Goal: Check status: Check status

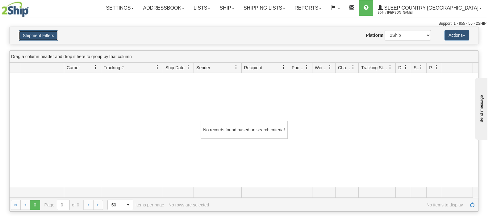
drag, startPoint x: 26, startPoint y: 36, endPoint x: 31, endPoint y: 39, distance: 5.7
click at [29, 38] on button "Shipment Filters" at bounding box center [38, 35] width 39 height 10
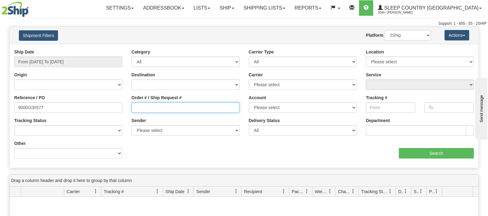
drag, startPoint x: 191, startPoint y: 105, endPoint x: 159, endPoint y: 109, distance: 32.1
click at [191, 105] on input "Order # / Ship Request #" at bounding box center [186, 107] width 108 height 10
drag, startPoint x: 46, startPoint y: 107, endPoint x: 2, endPoint y: 106, distance: 44.2
click at [11, 107] on div "Reference / PO 9000I100577" at bounding box center [68, 105] width 117 height 23
click at [178, 101] on div "Order # / Ship Request #" at bounding box center [186, 103] width 108 height 18
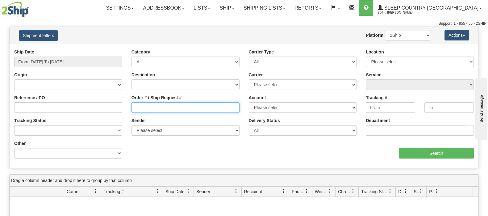
click at [191, 107] on input "Order # / Ship Request #" at bounding box center [186, 107] width 108 height 10
paste input "9000I085845"
type input "9000I085845"
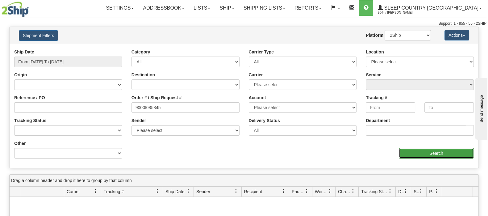
click at [421, 153] on input "Search" at bounding box center [436, 153] width 75 height 10
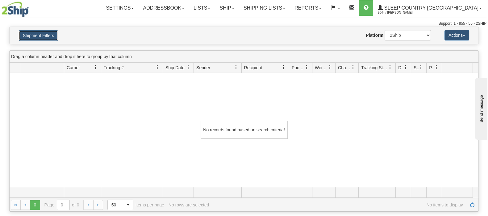
click at [43, 34] on button "Shipment Filters" at bounding box center [38, 35] width 39 height 10
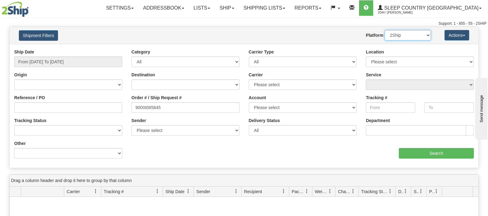
click at [401, 39] on select "2Ship Imported" at bounding box center [408, 35] width 46 height 10
select select "1"
click at [385, 30] on select "2Ship Imported" at bounding box center [408, 35] width 46 height 10
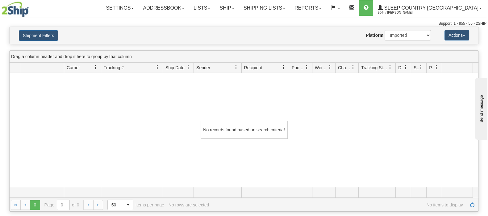
click at [47, 29] on div "Shipment Filters Website Agent Nothing selected Client User Platform 2Ship Impo…" at bounding box center [244, 35] width 469 height 17
click at [49, 30] on button "Shipment Filters" at bounding box center [38, 35] width 39 height 10
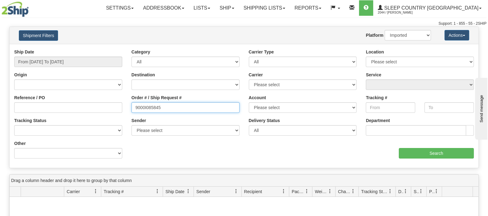
drag, startPoint x: 169, startPoint y: 108, endPoint x: 90, endPoint y: 100, distance: 79.8
click at [85, 49] on div "Reference / PO Order # / Ship Request # 9000I085845 Account Please select [GEOG…" at bounding box center [244, 49] width 469 height 0
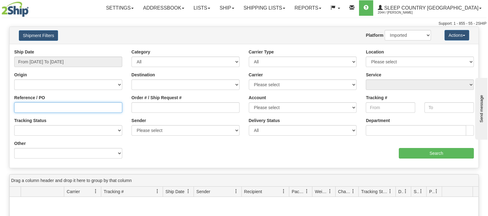
click at [48, 103] on input "Reference / PO" at bounding box center [68, 107] width 108 height 10
click at [50, 106] on input "Reference / PO" at bounding box center [68, 107] width 108 height 10
type input "1"
click at [417, 37] on select "2Ship Imported" at bounding box center [408, 35] width 46 height 10
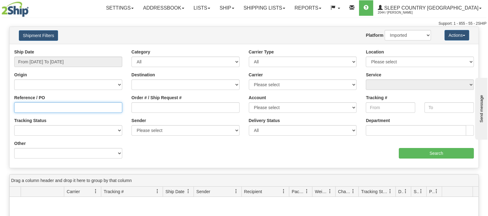
click at [65, 110] on input "Reference / PO" at bounding box center [68, 107] width 108 height 10
paste input "9000I085845"
type input "9000I085845"
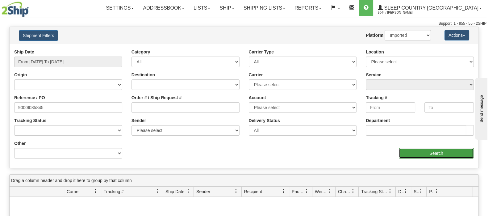
click at [448, 153] on input "Search" at bounding box center [436, 153] width 75 height 10
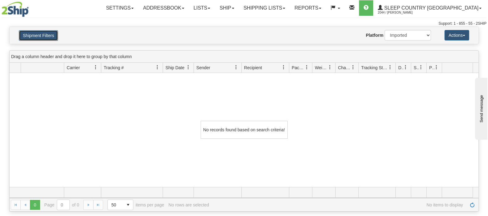
click at [51, 33] on button "Shipment Filters" at bounding box center [38, 35] width 39 height 10
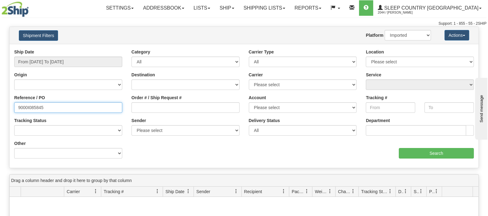
drag, startPoint x: 16, startPoint y: 107, endPoint x: 6, endPoint y: 107, distance: 10.8
click at [8, 107] on div "Please wait... × Confirm Delete Delete Cancel × Confirm Delete Yes No Cancel × …" at bounding box center [244, 181] width 488 height 309
type input "1057573"
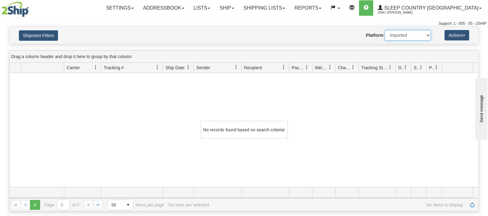
drag, startPoint x: 397, startPoint y: 32, endPoint x: 400, endPoint y: 40, distance: 8.2
click at [397, 32] on select "2Ship Imported" at bounding box center [408, 35] width 46 height 10
click at [385, 30] on select "2Ship Imported" at bounding box center [408, 35] width 46 height 10
click at [412, 37] on select "2Ship Imported" at bounding box center [408, 35] width 46 height 10
click at [385, 30] on select "2Ship Imported" at bounding box center [408, 35] width 46 height 10
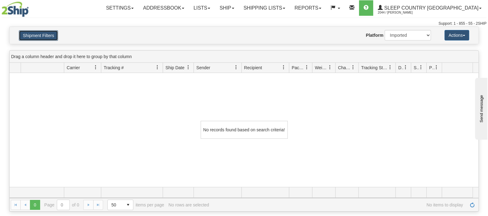
click at [38, 39] on button "Shipment Filters" at bounding box center [38, 35] width 39 height 10
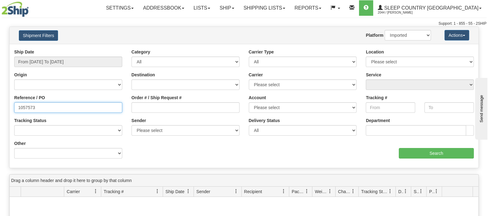
click at [59, 111] on input "1057573" at bounding box center [68, 107] width 108 height 10
click at [410, 32] on select "2Ship Imported" at bounding box center [408, 35] width 46 height 10
select select "0"
click at [385, 30] on select "2Ship Imported" at bounding box center [408, 35] width 46 height 10
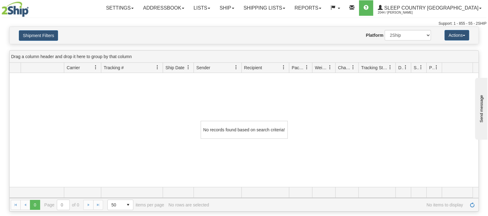
click at [416, 44] on div "Please wait... × Confirm Delete Delete Cancel × Confirm Delete Yes No Cancel × …" at bounding box center [244, 119] width 488 height 185
click at [416, 39] on select "2Ship Imported" at bounding box center [408, 35] width 46 height 10
click at [34, 31] on button "Shipment Filters" at bounding box center [38, 35] width 39 height 10
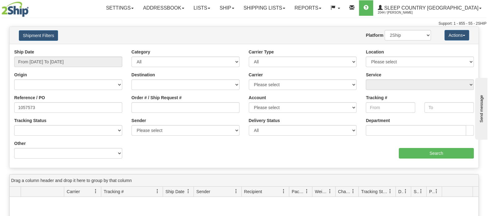
click at [402, 56] on div "Location Please select [GEOGRAPHIC_DATA] 921 922 93 94 97 390 915 916 98 902 95…" at bounding box center [420, 58] width 108 height 18
click at [402, 60] on select "Please select [GEOGRAPHIC_DATA] 921 922 93 94 97 390 915 916 98 902 95 96 90 91…" at bounding box center [420, 62] width 108 height 10
select select "6710"
click at [366, 57] on select "Please select [GEOGRAPHIC_DATA] 921 922 93 94 97 390 915 916 98 902 95 96 90 91…" at bounding box center [420, 62] width 108 height 10
click at [406, 159] on div "Ship Date From [DATE] To [DATE] Category All Inbound Outbound Carrier Type All …" at bounding box center [244, 106] width 469 height 114
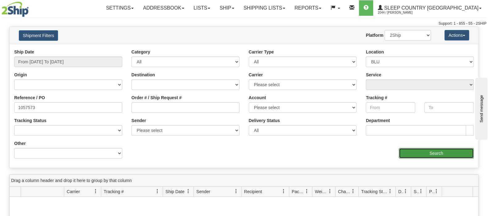
click at [405, 153] on input "Search" at bounding box center [436, 153] width 75 height 10
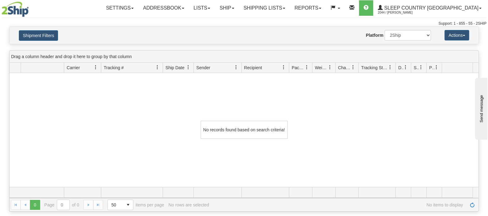
click at [32, 41] on div "Shipment Filters Website Agent Nothing selected Client User Platform 2Ship Impo…" at bounding box center [244, 35] width 469 height 17
drag, startPoint x: 54, startPoint y: 42, endPoint x: 48, endPoint y: 35, distance: 9.8
click at [54, 42] on div "Shipment Filters Website Agent Nothing selected Client User Platform 2Ship Impo…" at bounding box center [244, 35] width 469 height 17
click at [48, 35] on button "Shipment Filters" at bounding box center [38, 35] width 39 height 10
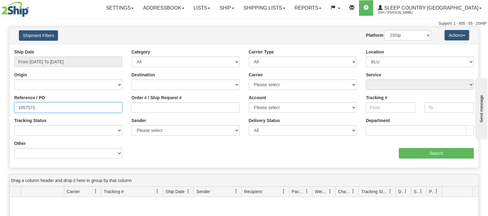
drag, startPoint x: 106, startPoint y: 104, endPoint x: -20, endPoint y: 104, distance: 125.7
click at [0, 104] on html "Upgrade Account Cancel Toggle navigation Settings New Senders" at bounding box center [244, 108] width 488 height 216
